Goal: Book appointment/travel/reservation

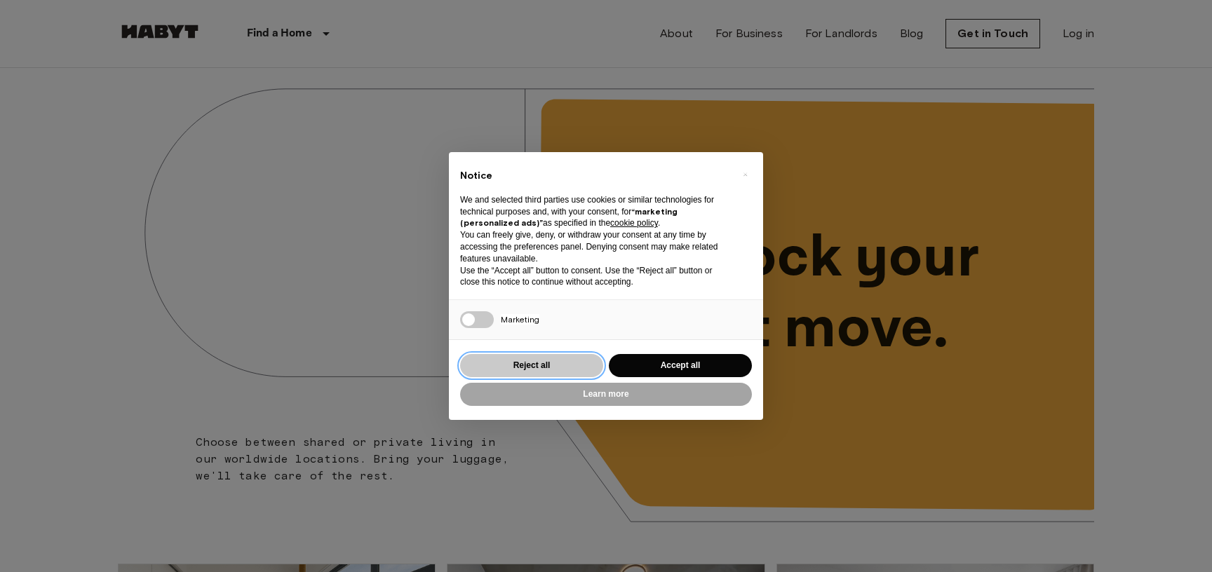
click at [573, 360] on button "Reject all" at bounding box center [531, 365] width 143 height 23
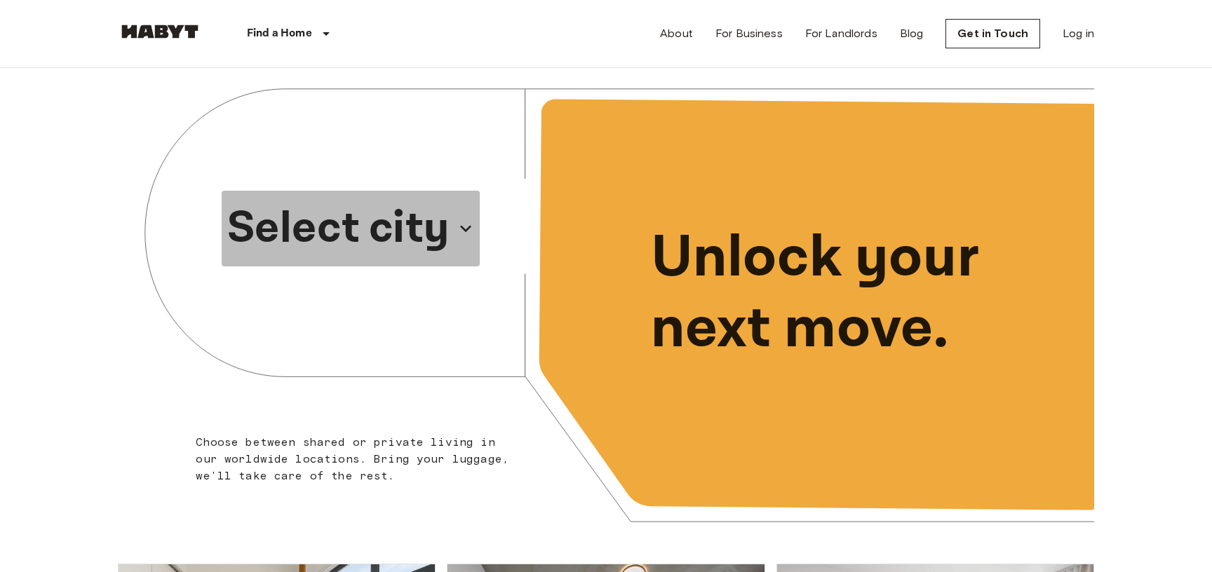
click at [441, 231] on p "Select city" at bounding box center [338, 228] width 222 height 67
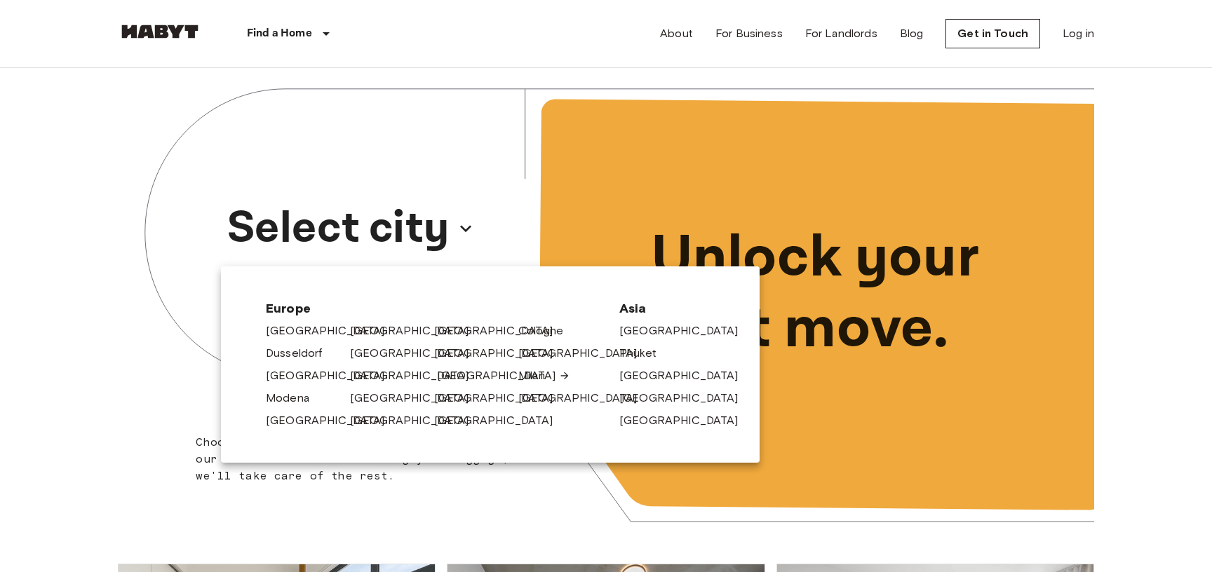
click at [443, 377] on link "[GEOGRAPHIC_DATA]" at bounding box center [503, 376] width 133 height 17
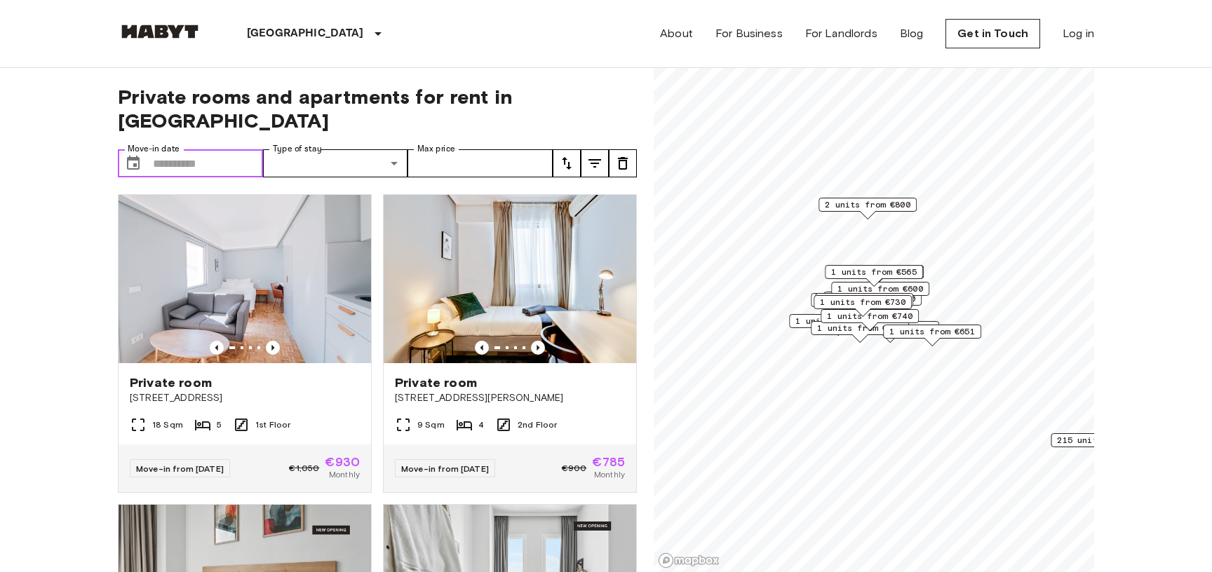
click at [194, 149] on input "Move-in date" at bounding box center [208, 163] width 110 height 28
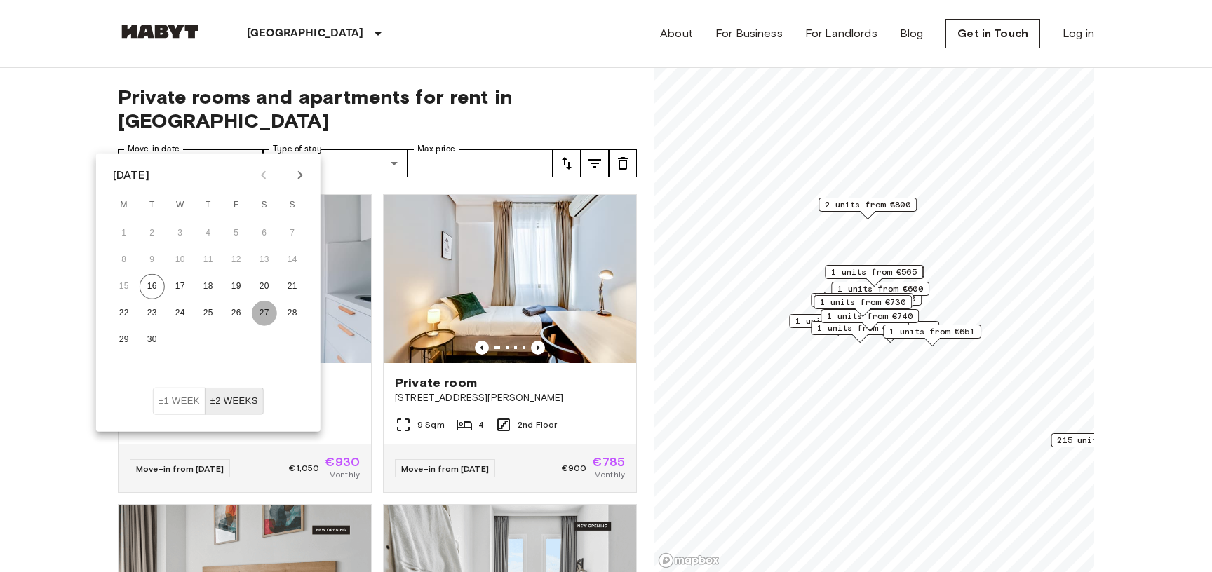
click at [266, 314] on button "27" at bounding box center [264, 313] width 25 height 25
type input "**********"
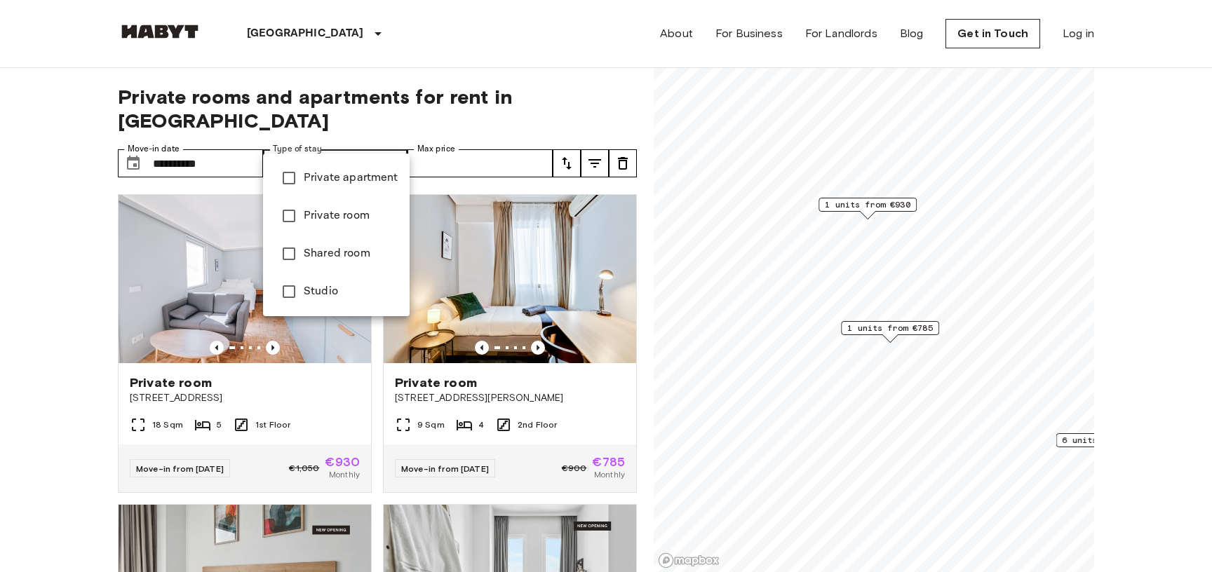
click at [348, 180] on span "Private apartment" at bounding box center [351, 178] width 95 height 17
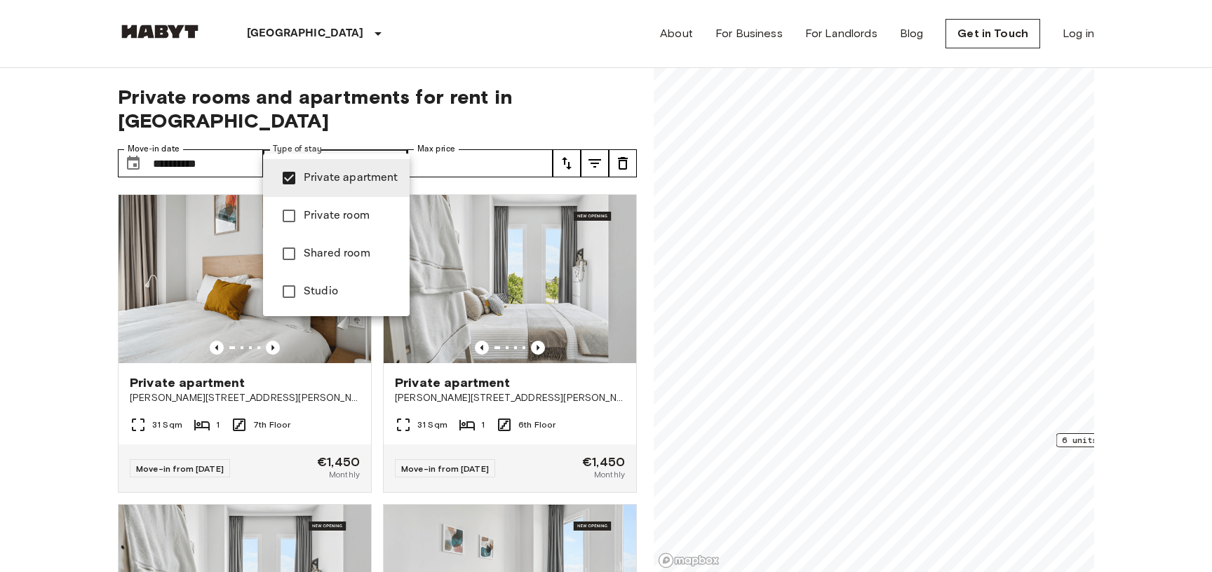
type input "**********"
click at [93, 294] on div at bounding box center [606, 286] width 1212 height 572
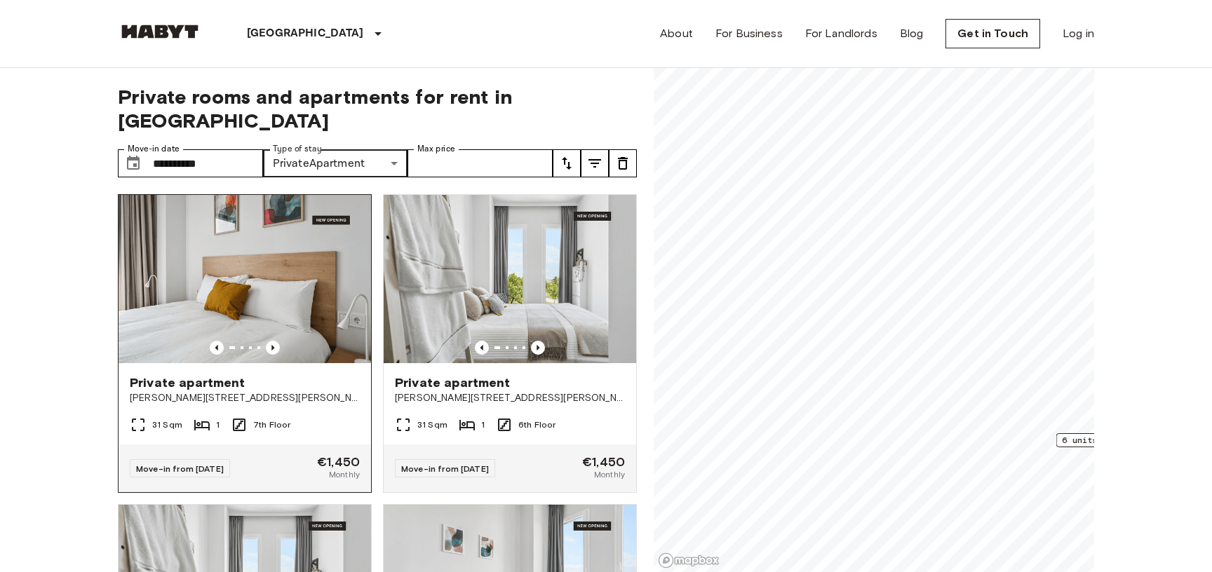
click at [277, 288] on img at bounding box center [245, 279] width 253 height 168
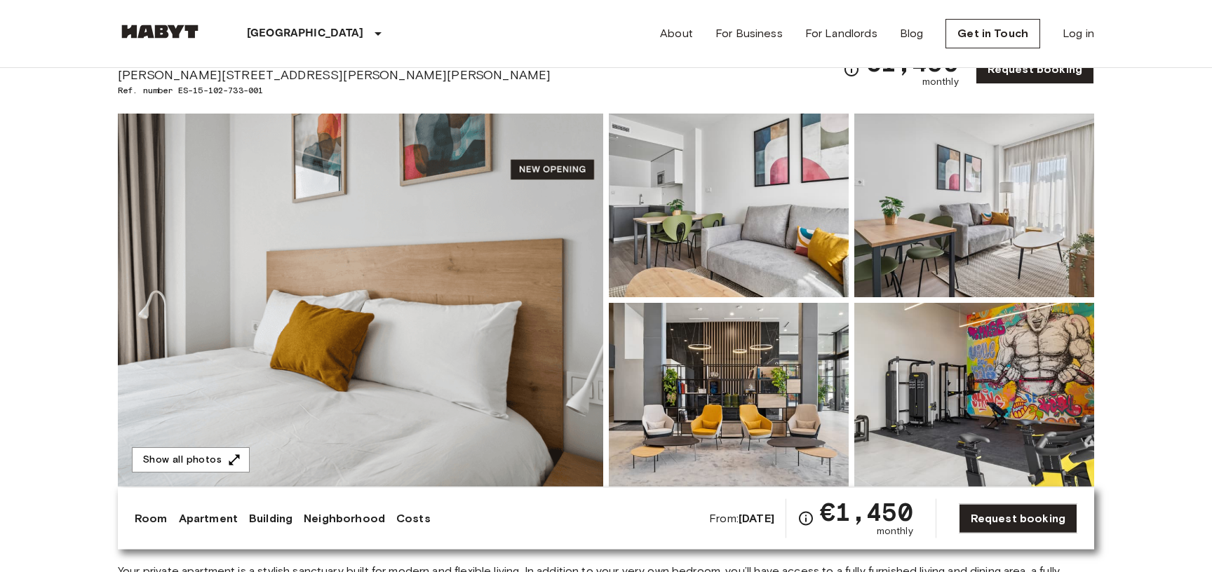
scroll to position [227, 0]
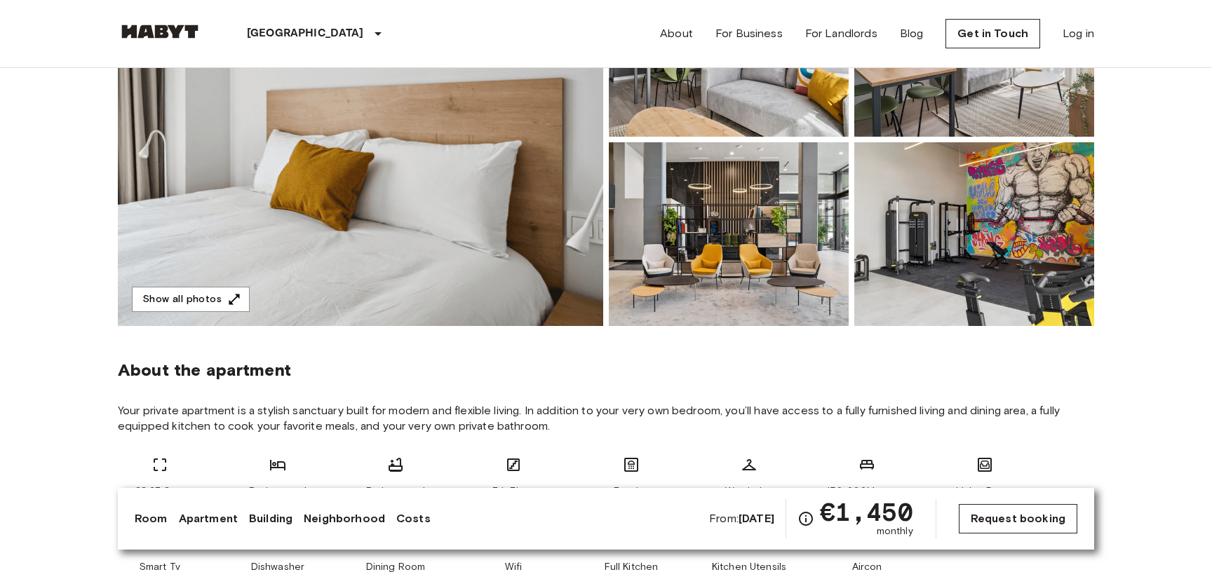
click at [1021, 518] on link "Request booking" at bounding box center [1018, 518] width 119 height 29
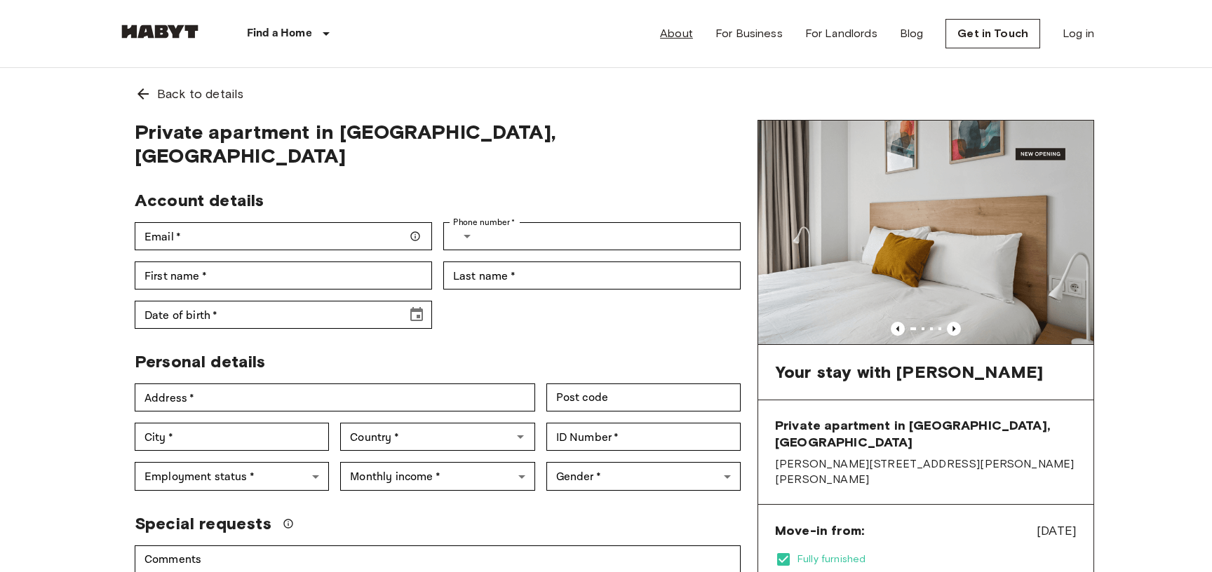
click at [681, 35] on link "About" at bounding box center [676, 33] width 33 height 17
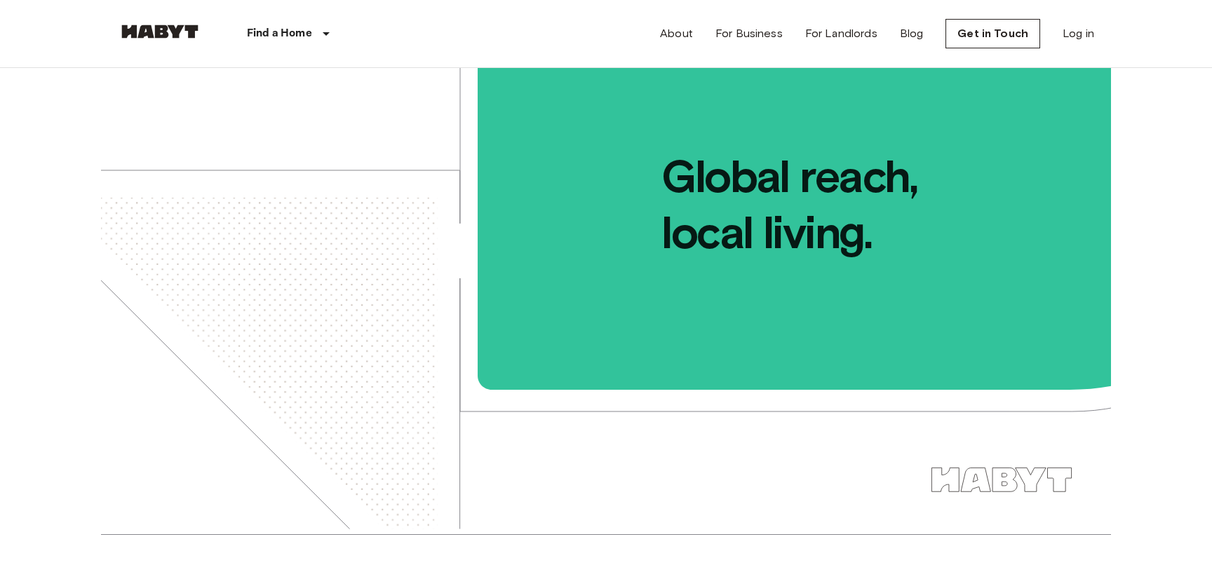
click at [136, 34] on img at bounding box center [160, 32] width 84 height 14
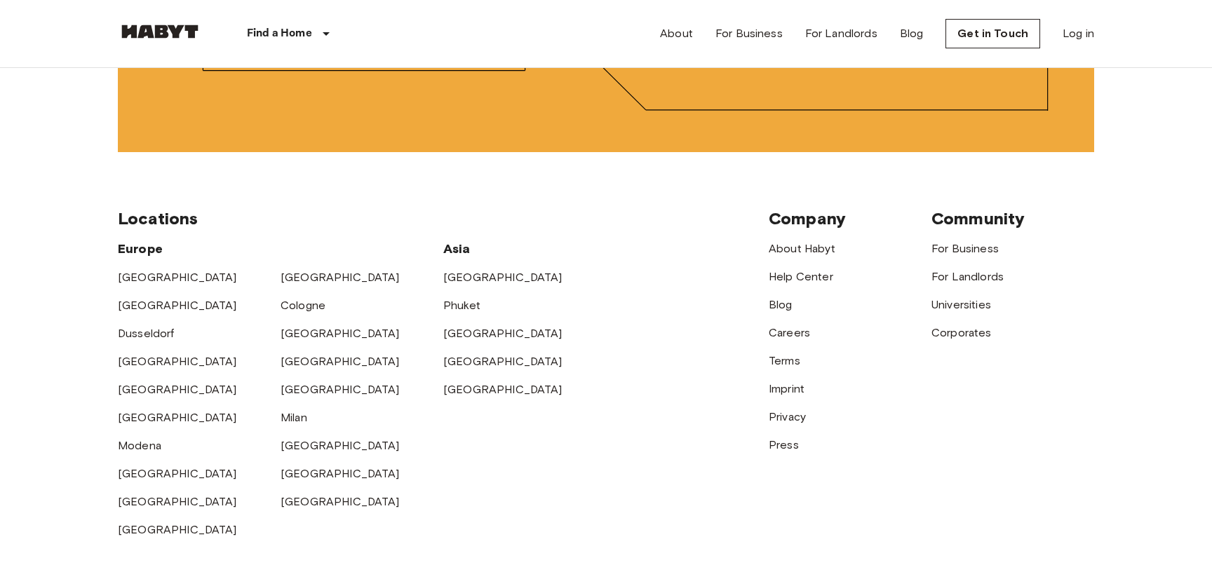
scroll to position [3561, 0]
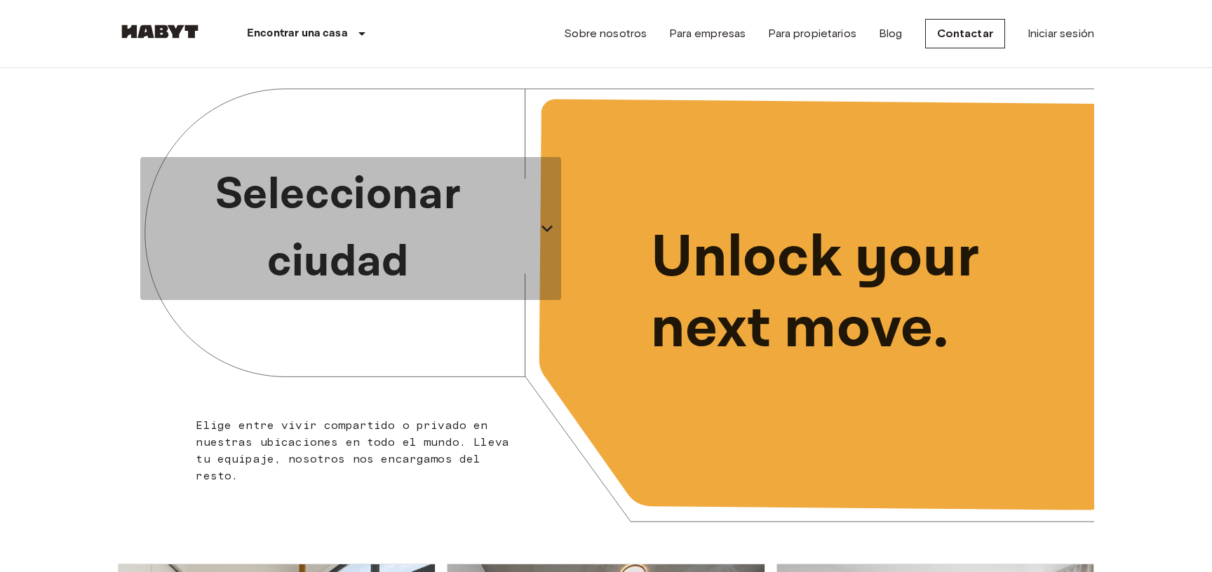
click at [386, 225] on p "Seleccionar ciudad" at bounding box center [338, 228] width 384 height 135
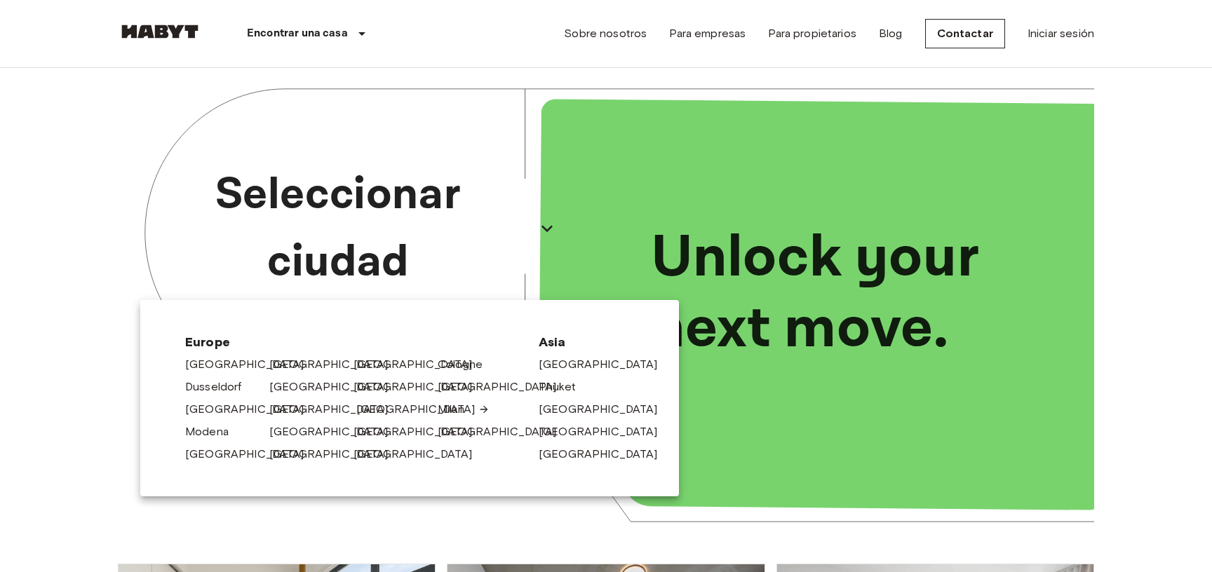
click at [356, 413] on div "[GEOGRAPHIC_DATA]" at bounding box center [390, 407] width 84 height 22
click at [364, 410] on link "[GEOGRAPHIC_DATA]" at bounding box center [422, 409] width 133 height 17
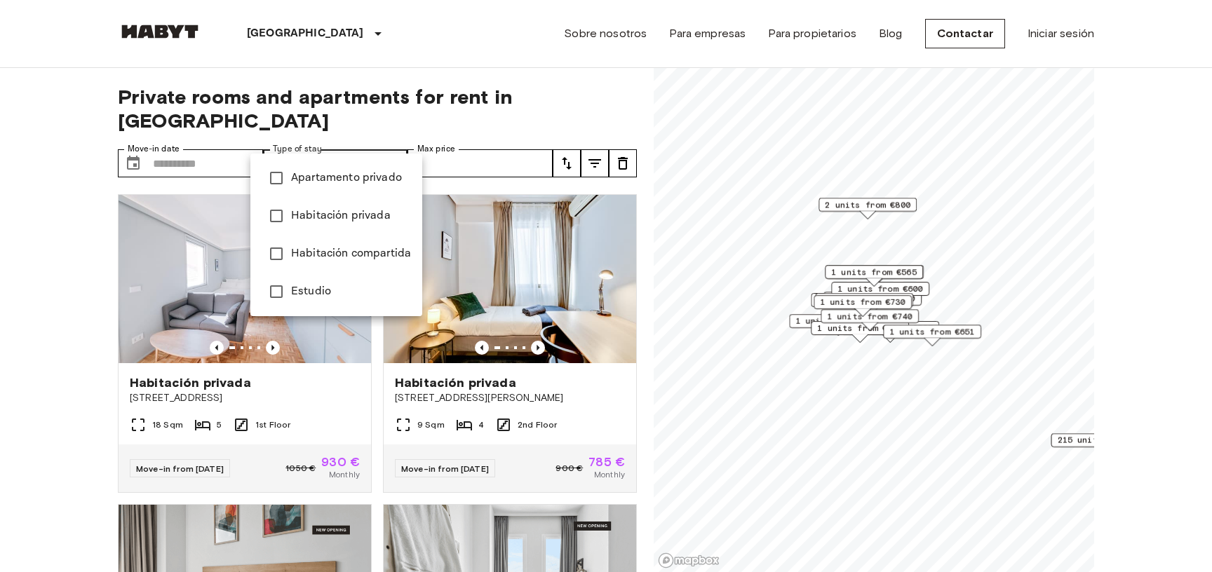
click at [392, 135] on div at bounding box center [606, 286] width 1212 height 572
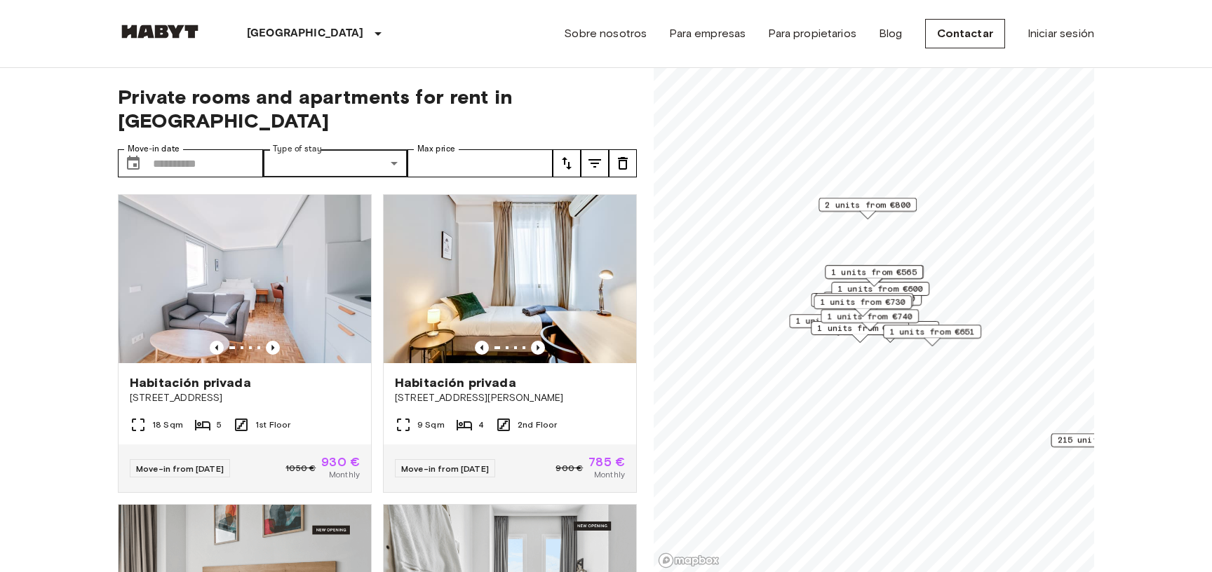
click at [883, 212] on div "2 units from €800" at bounding box center [868, 209] width 98 height 22
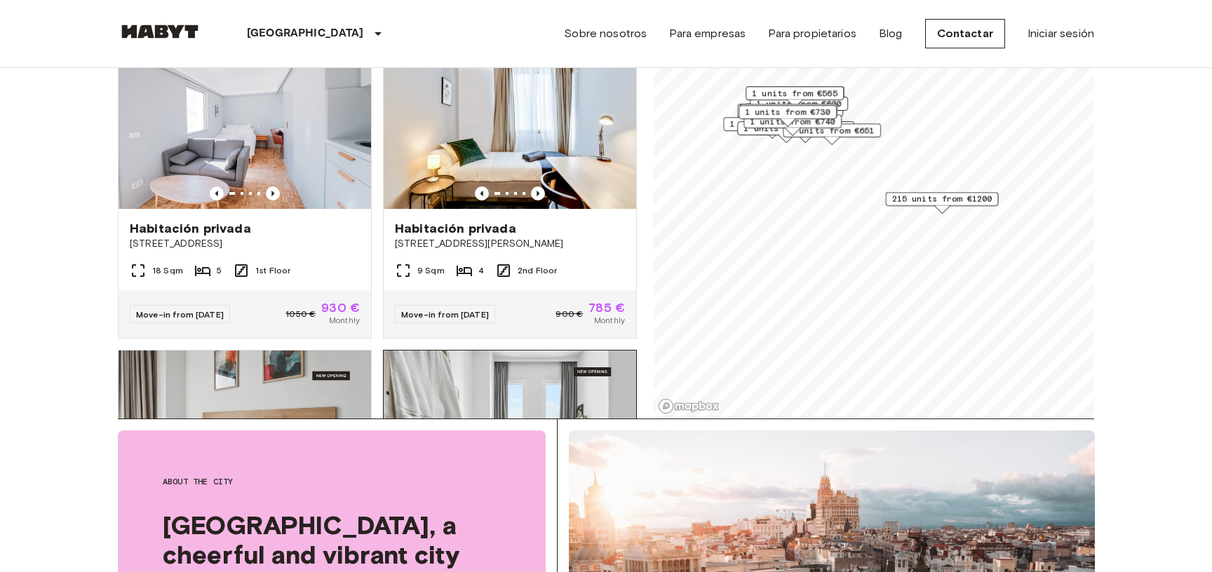
scroll to position [227, 0]
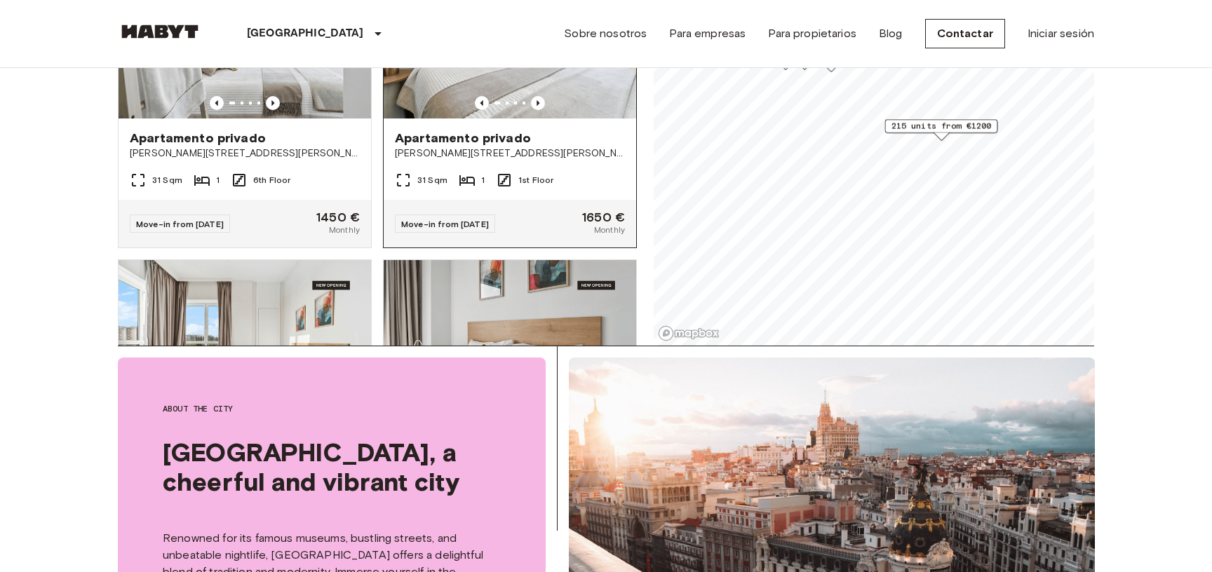
scroll to position [833, 0]
